Goal: Task Accomplishment & Management: Complete application form

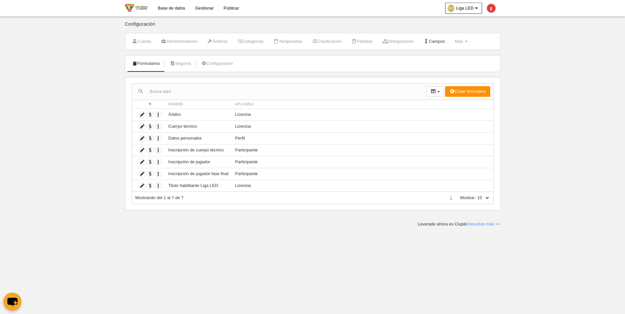
click at [443, 40] on link "Campos" at bounding box center [434, 42] width 29 height 10
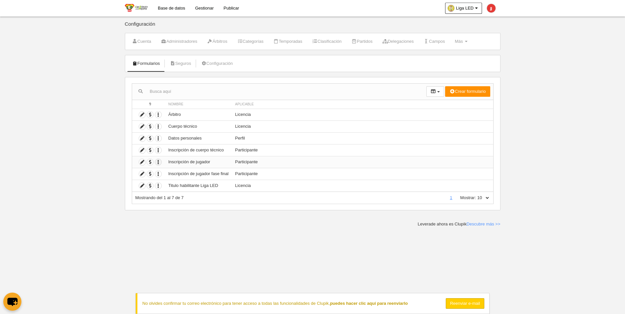
click at [158, 163] on icon "button" at bounding box center [158, 162] width 6 height 6
click at [144, 163] on icon at bounding box center [142, 162] width 6 height 6
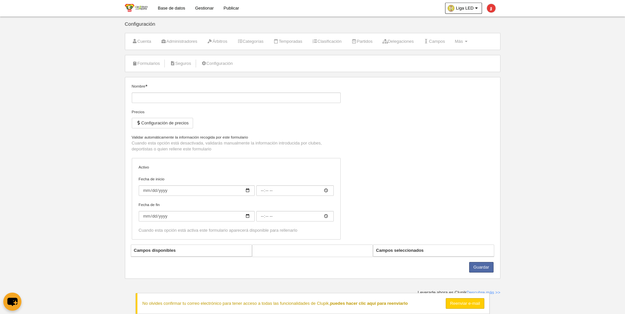
type input "Inscripción de jugador"
checkbox input "true"
type input "[DATE]"
type input "00:00"
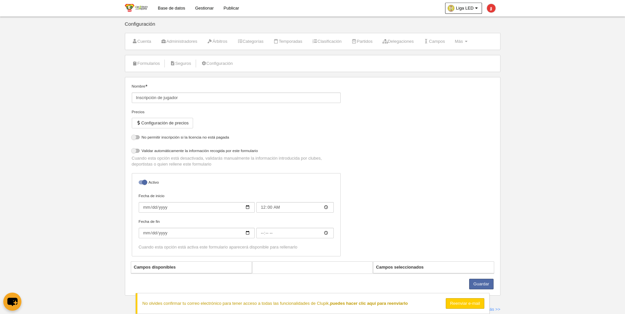
select select "selected"
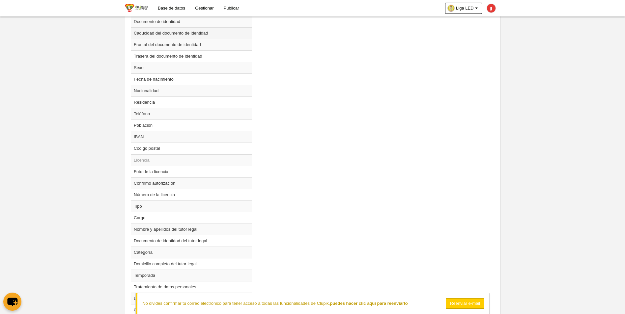
scroll to position [461, 0]
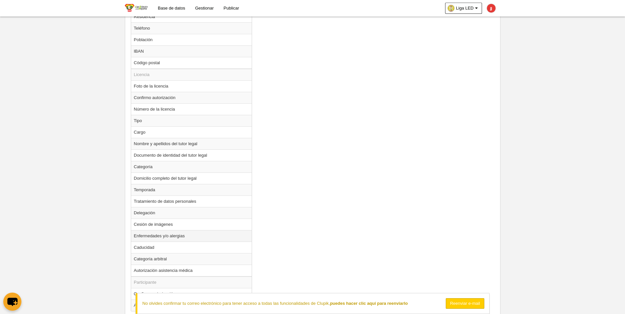
click at [167, 236] on td "Enfermedades y/o alergias" at bounding box center [191, 236] width 120 height 12
click at [169, 237] on td "Enfermedades y/o alergias" at bounding box center [191, 236] width 120 height 12
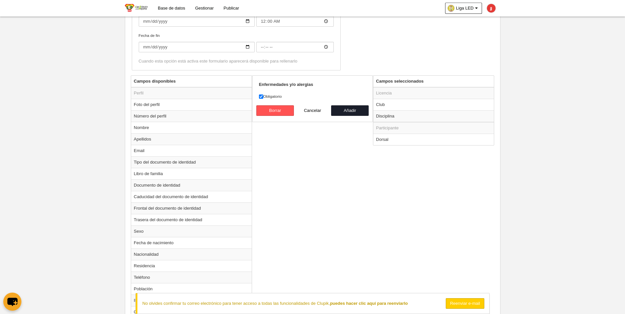
scroll to position [200, 0]
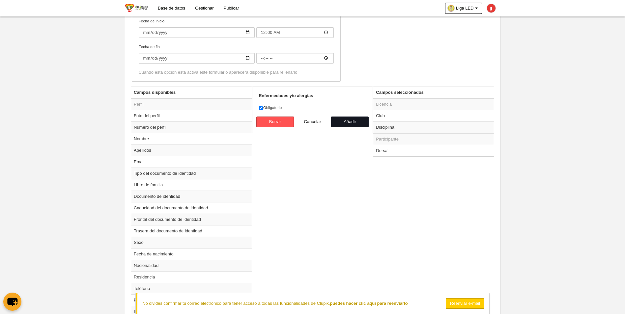
click at [338, 125] on button "Añadir" at bounding box center [350, 122] width 38 height 11
radio input "false"
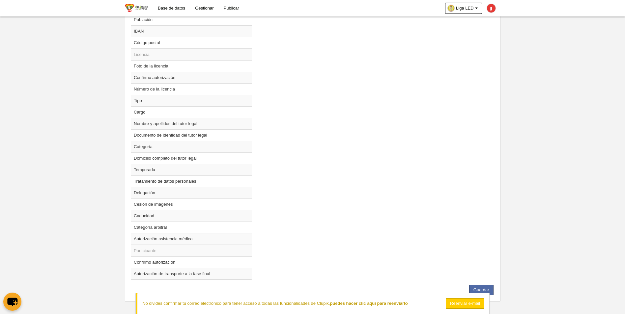
scroll to position [485, 0]
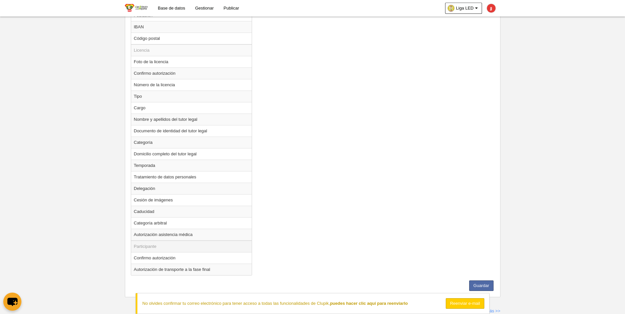
click at [138, 247] on td "Participante" at bounding box center [191, 247] width 120 height 12
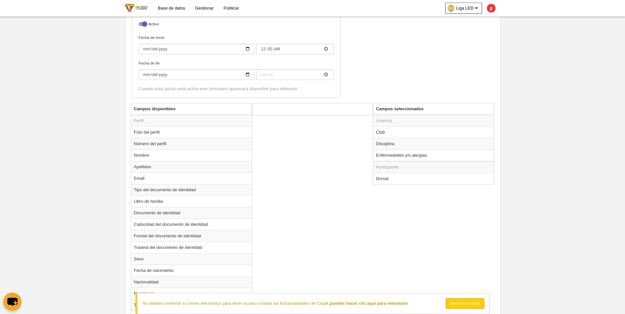
scroll to position [123, 0]
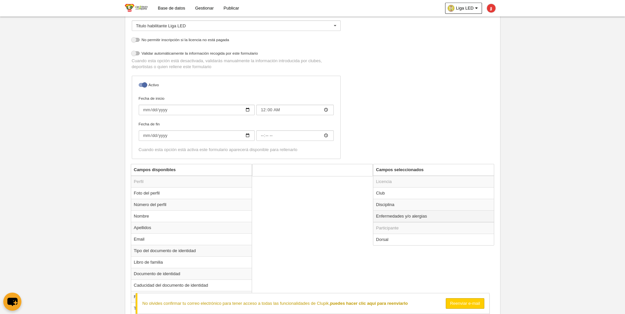
click at [408, 218] on td "Enfermedades y/o alergias" at bounding box center [433, 216] width 120 height 12
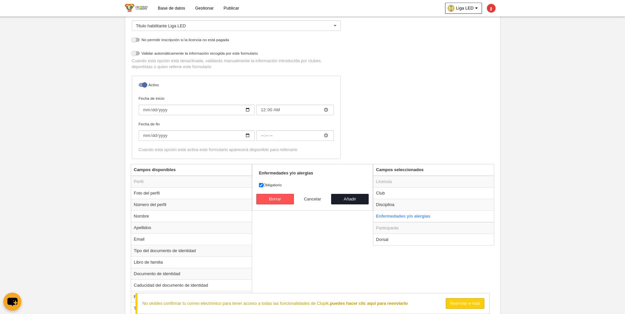
click at [315, 201] on button "Cancelar" at bounding box center [313, 199] width 38 height 11
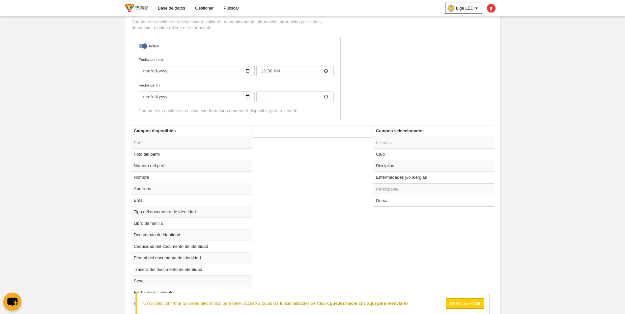
scroll to position [189, 0]
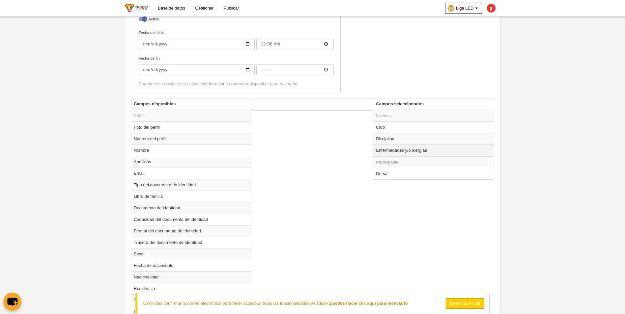
click at [390, 153] on td "Enfermedades y/o alergias" at bounding box center [433, 151] width 120 height 12
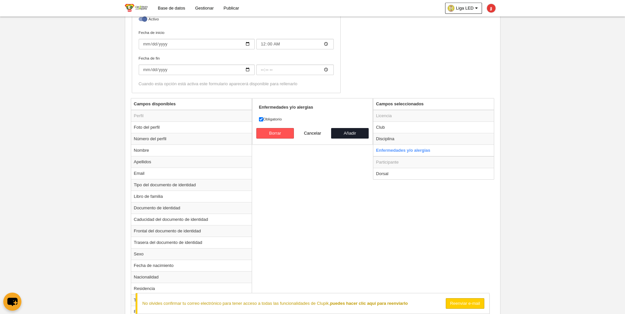
drag, startPoint x: 390, startPoint y: 153, endPoint x: 348, endPoint y: 173, distance: 46.4
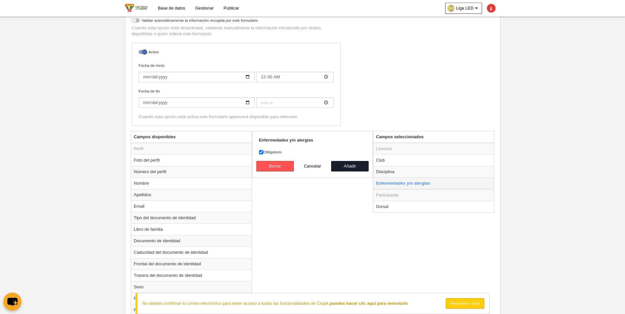
click at [402, 183] on td "Enfermedades y/o alergias" at bounding box center [433, 183] width 120 height 12
click at [357, 170] on button "Añadir" at bounding box center [350, 166] width 38 height 11
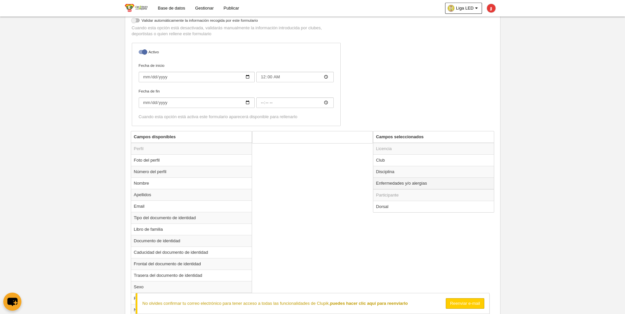
click at [395, 183] on td "Enfermedades y/o alergias" at bounding box center [433, 183] width 120 height 12
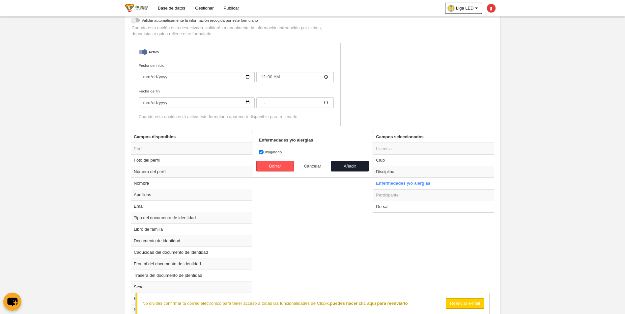
click at [317, 165] on button "Cancelar" at bounding box center [313, 166] width 38 height 11
radio input "false"
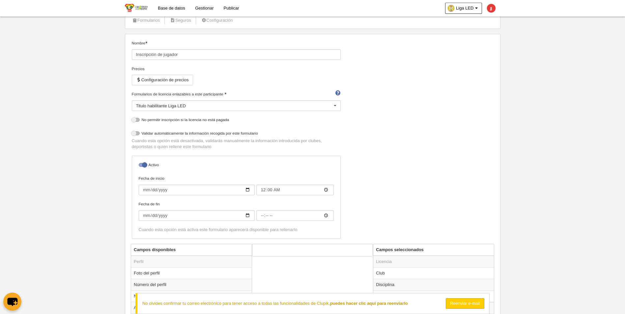
scroll to position [0, 0]
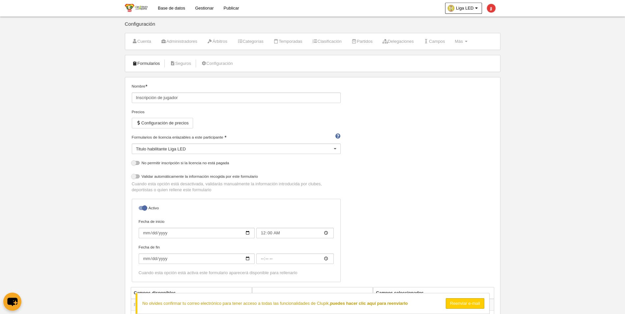
click at [157, 64] on link "Formularios" at bounding box center [145, 64] width 35 height 10
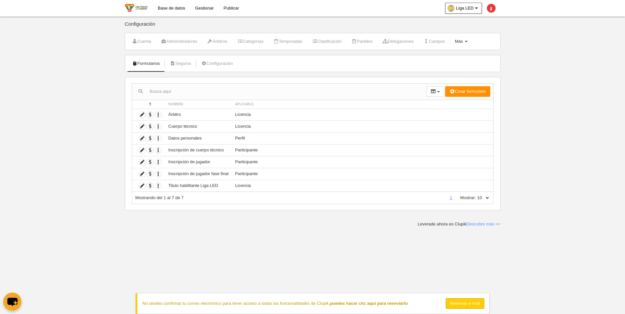
click at [470, 42] on link "Más Menú" at bounding box center [461, 42] width 20 height 10
click at [449, 57] on link "Formularios" at bounding box center [439, 57] width 61 height 11
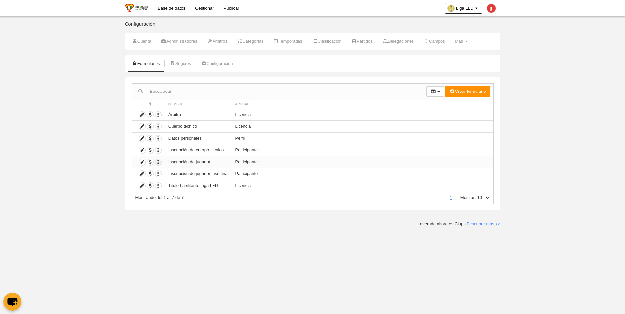
click at [159, 160] on icon "button" at bounding box center [158, 162] width 6 height 6
click at [142, 163] on icon at bounding box center [142, 162] width 6 height 6
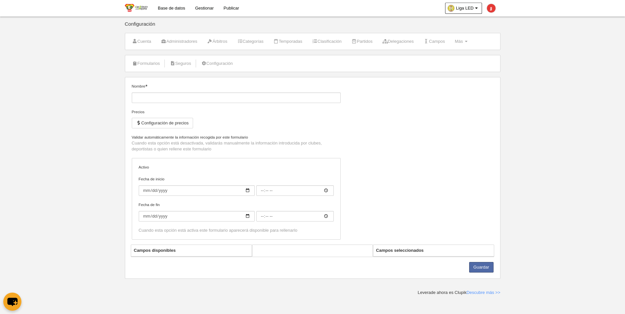
type input "Inscripción de jugador"
checkbox input "true"
type input "[DATE]"
type input "00:00"
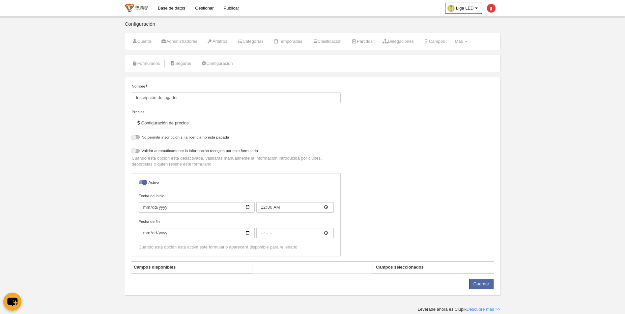
select select "selected"
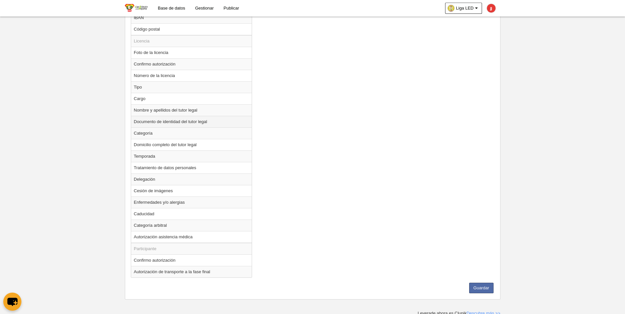
scroll to position [497, 0]
click at [178, 200] on td "Enfermedades y/o alergias" at bounding box center [191, 200] width 120 height 12
click at [141, 198] on td "Enfermedades y/o alergias" at bounding box center [191, 200] width 120 height 12
drag, startPoint x: 141, startPoint y: 198, endPoint x: 209, endPoint y: 202, distance: 68.3
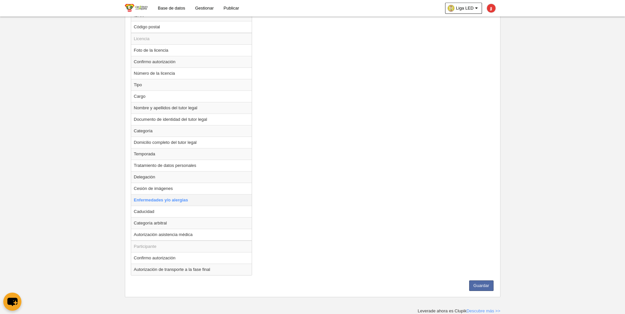
click at [209, 202] on td "Enfermedades y/o alergias" at bounding box center [191, 200] width 120 height 12
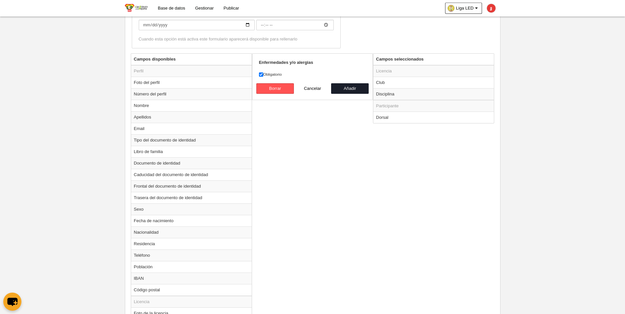
scroll to position [233, 0]
click at [317, 91] on button "Cancelar" at bounding box center [313, 89] width 38 height 11
radio input "false"
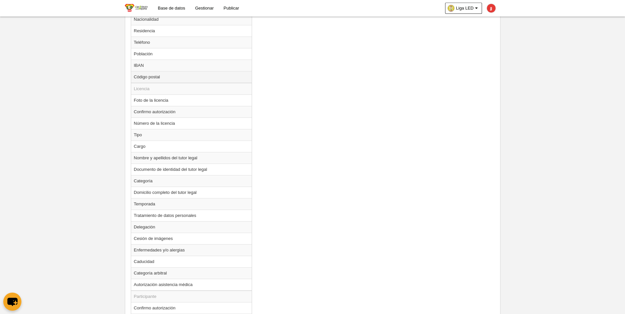
scroll to position [431, 0]
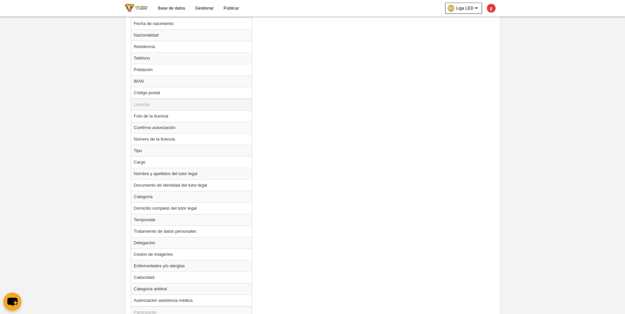
click at [140, 106] on td "Licencia" at bounding box center [191, 105] width 120 height 12
drag, startPoint x: 140, startPoint y: 106, endPoint x: 331, endPoint y: 108, distance: 190.6
click at [331, 108] on div "Campos disponibles Perfil Foto del perfil Número del perfil Nombre Apellidos Em…" at bounding box center [312, 101] width 366 height 490
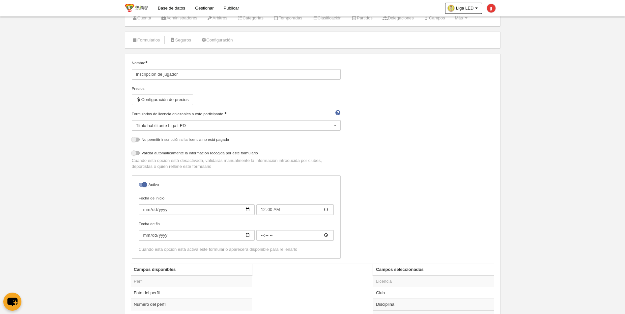
scroll to position [3, 0]
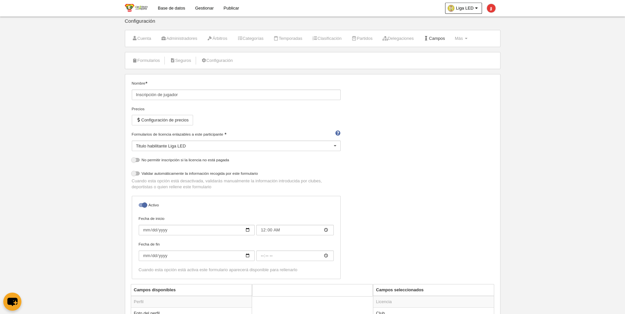
click at [429, 39] on icon at bounding box center [425, 38] width 5 height 4
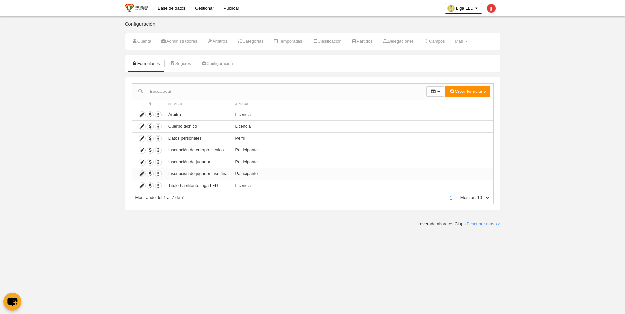
click at [141, 172] on icon at bounding box center [142, 174] width 6 height 6
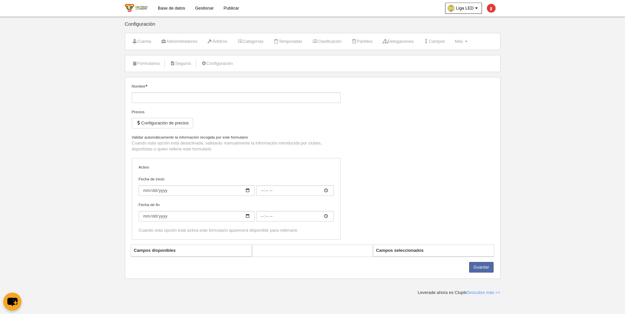
type input "Inscripción de jugador fase final"
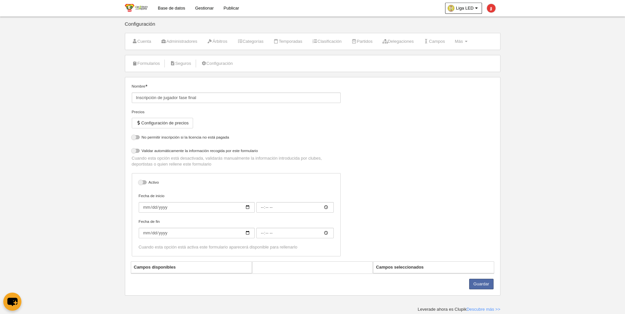
select select "selected"
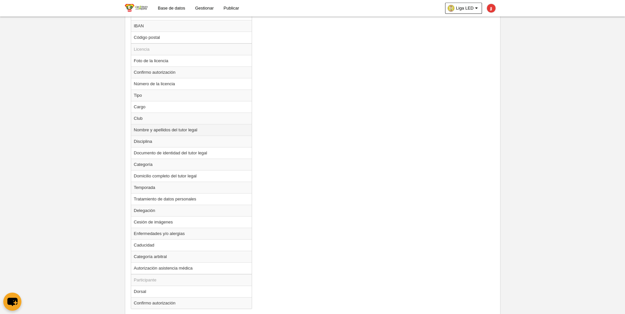
scroll to position [520, 0]
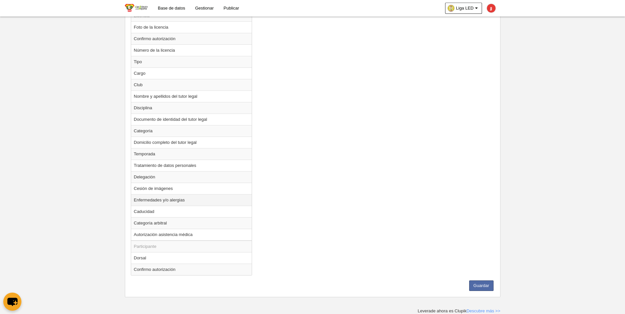
click at [153, 202] on td "Enfermedades y/o alergias" at bounding box center [191, 200] width 120 height 12
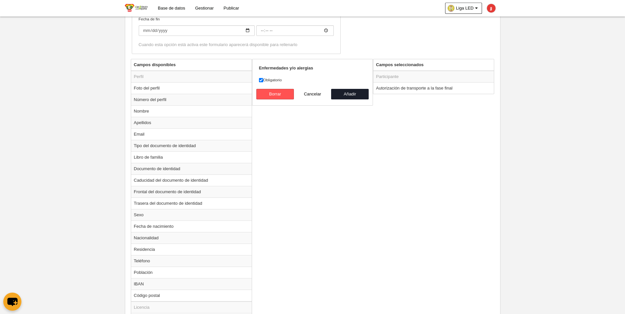
scroll to position [191, 0]
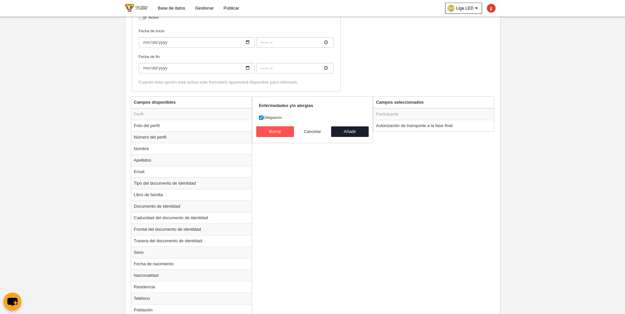
click at [315, 133] on button "Cancelar" at bounding box center [313, 131] width 38 height 11
radio input "false"
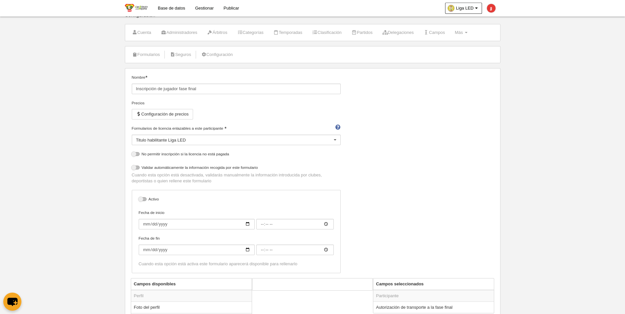
scroll to position [0, 0]
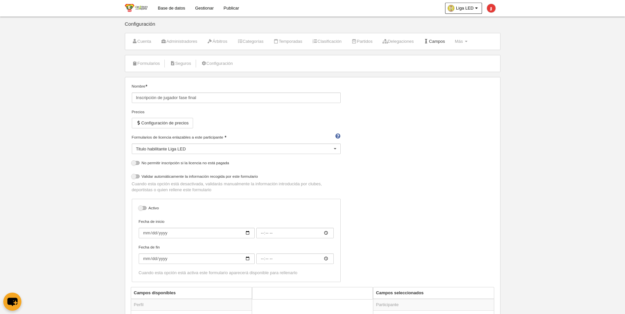
click at [441, 44] on link "Campos" at bounding box center [434, 42] width 29 height 10
